Goal: Transaction & Acquisition: Purchase product/service

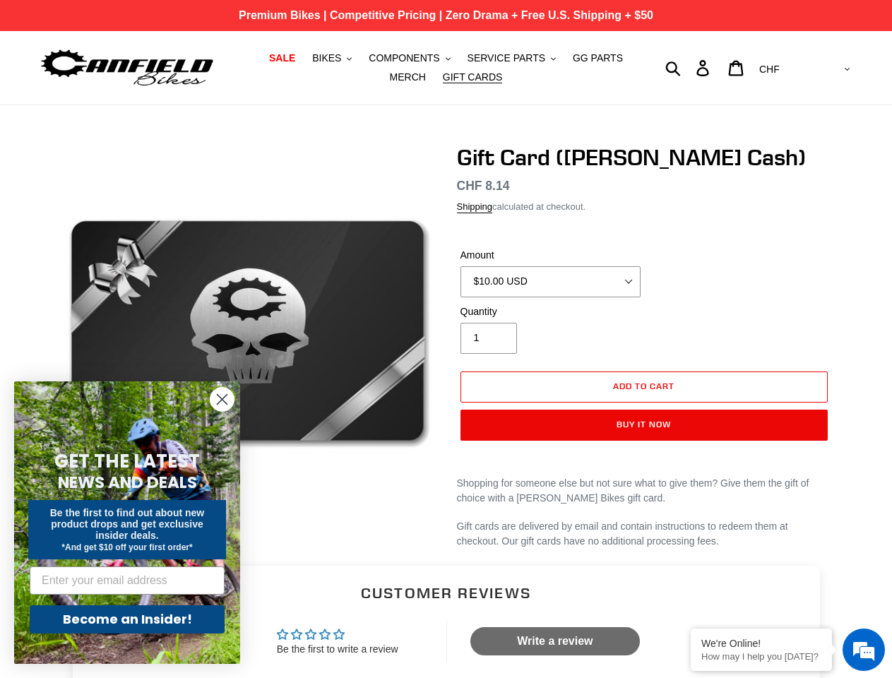
click at [446, 339] on div "Gift Card ([PERSON_NAME] Cash) No reviews Regular price CHF 8.14 Sale price CHF…" at bounding box center [634, 346] width 396 height 405
click at [318, 58] on span "BIKES" at bounding box center [326, 58] width 29 height 12
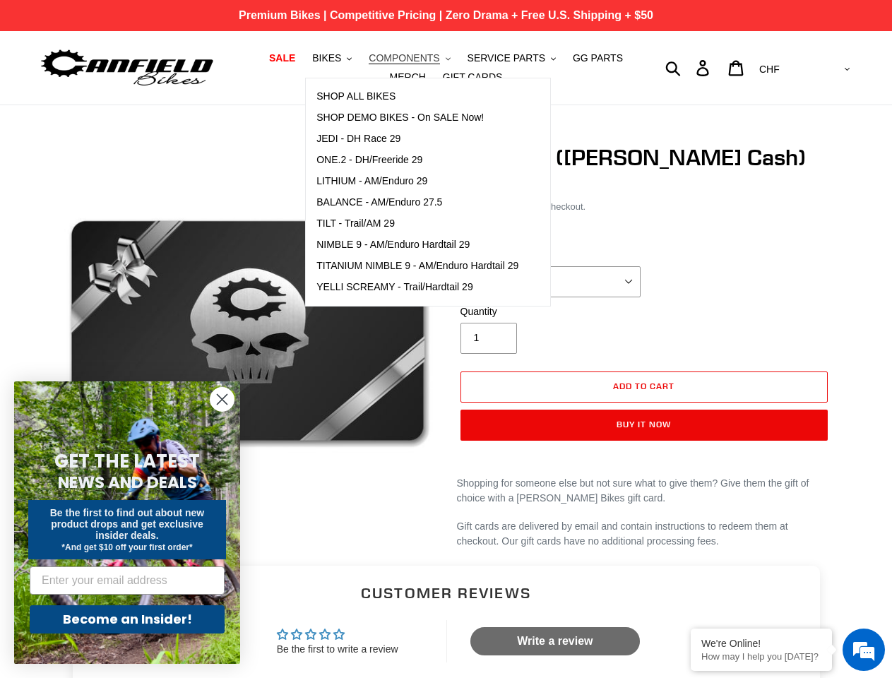
click at [390, 58] on span "COMPONENTS" at bounding box center [404, 58] width 71 height 12
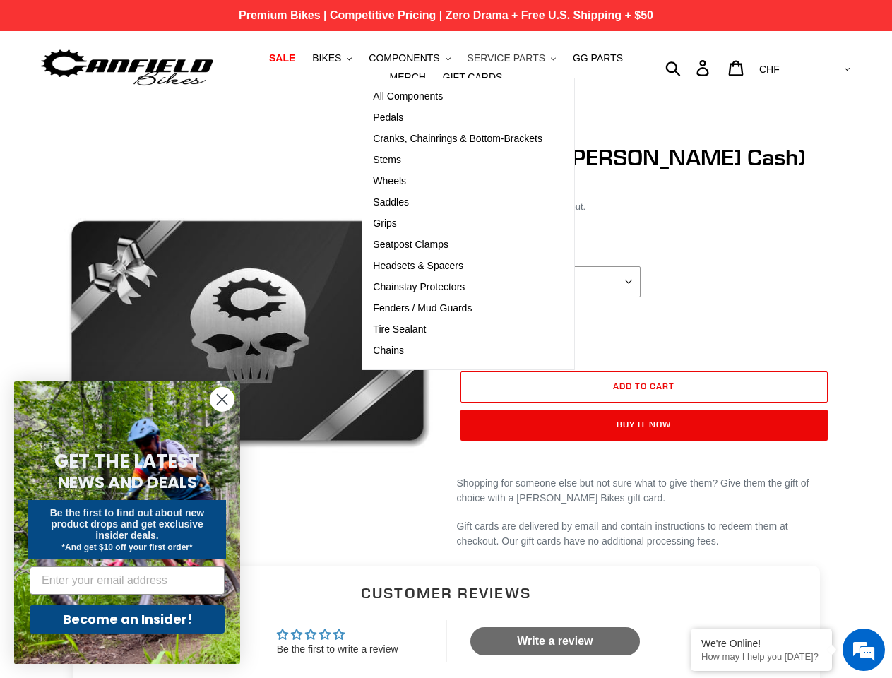
click at [483, 58] on span "SERVICE PARTS" at bounding box center [507, 58] width 78 height 12
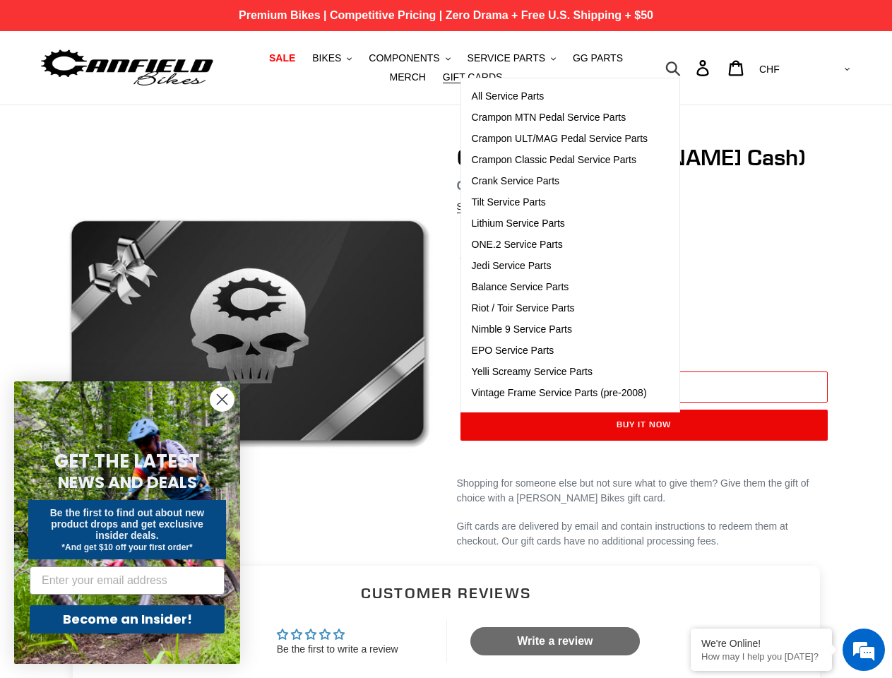
click at [681, 68] on icon "button" at bounding box center [673, 68] width 16 height 16
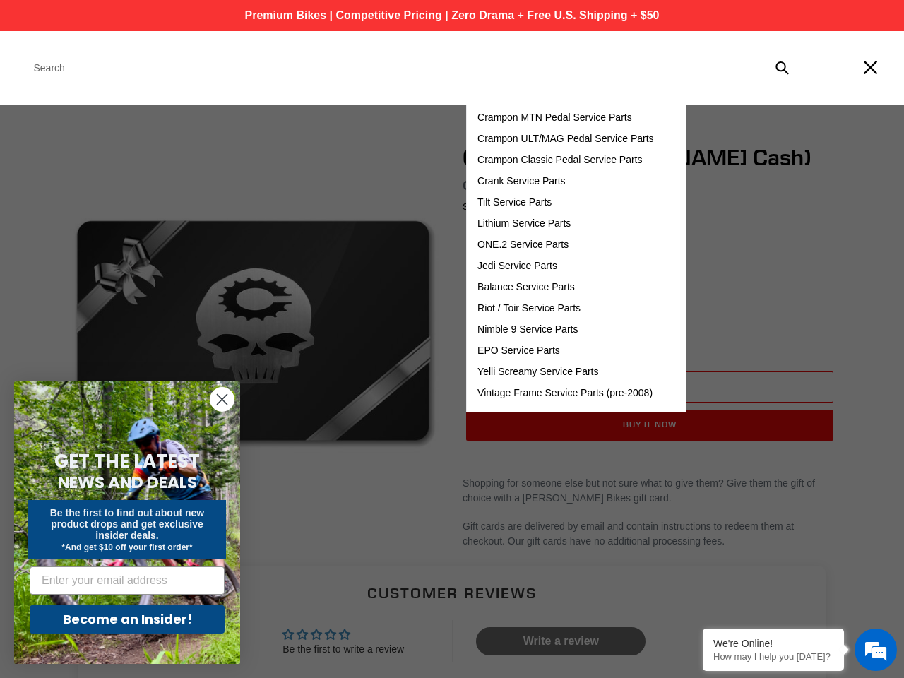
click at [644, 387] on div "All Service Parts Crampon MTN Pedal Service Parts Crampon ULT/MAG Pedal Service…" at bounding box center [576, 245] width 220 height 335
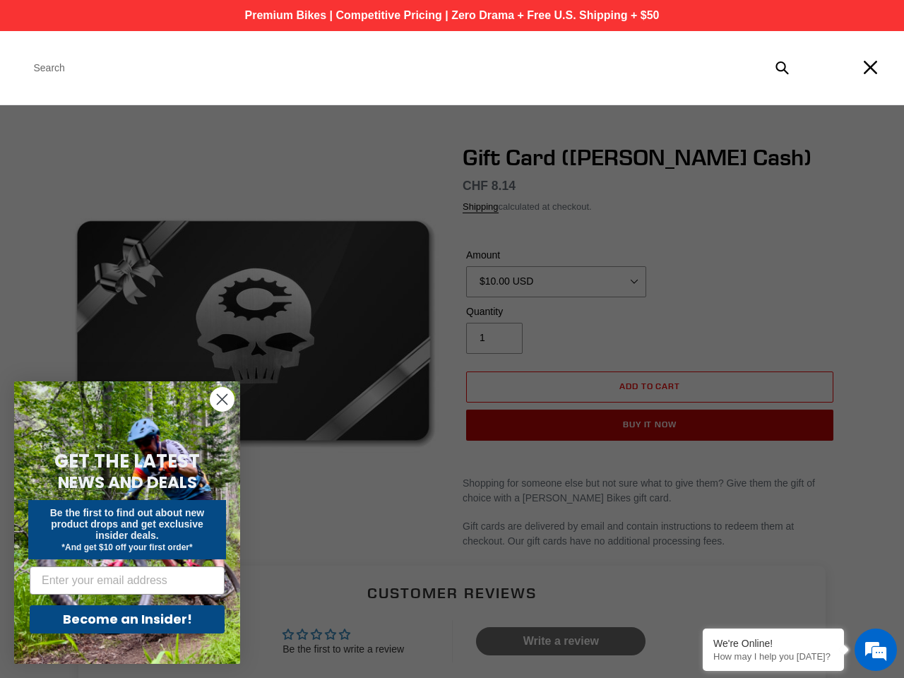
click at [644, 425] on button "Buy it now" at bounding box center [649, 425] width 367 height 31
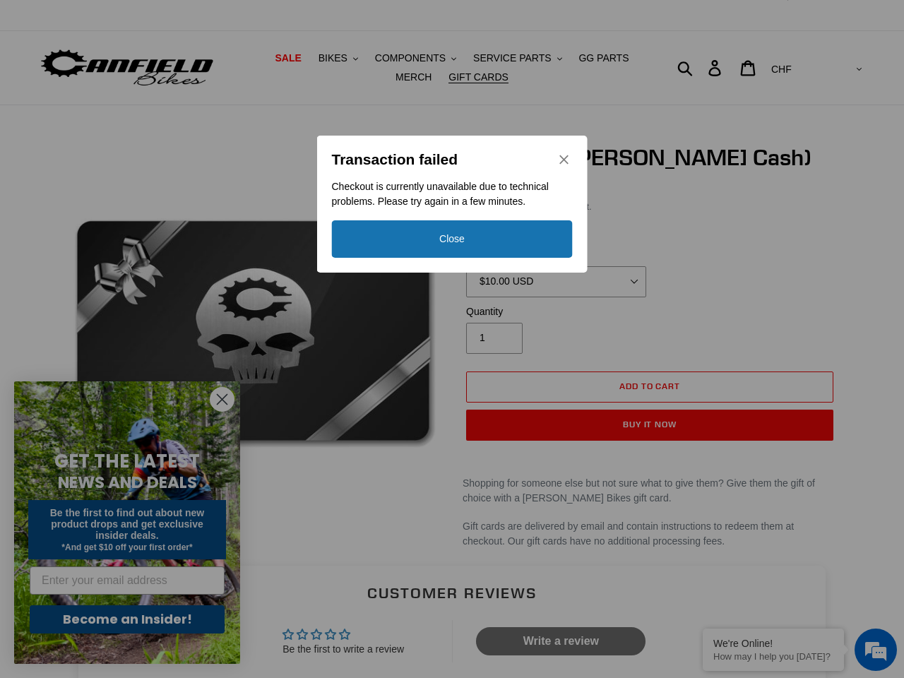
click at [446, 613] on div "Transaction failed Checkout is currently unavailable due to technical problems.…" at bounding box center [452, 339] width 904 height 678
